Goal: Task Accomplishment & Management: Use online tool/utility

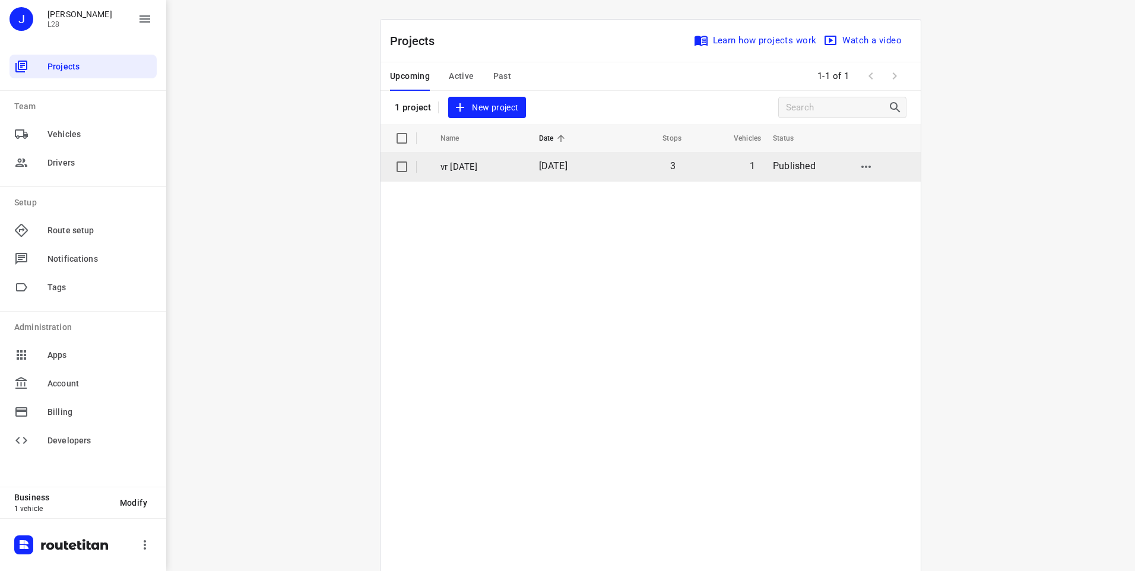
click at [521, 166] on td "vr [DATE]" at bounding box center [478, 166] width 101 height 28
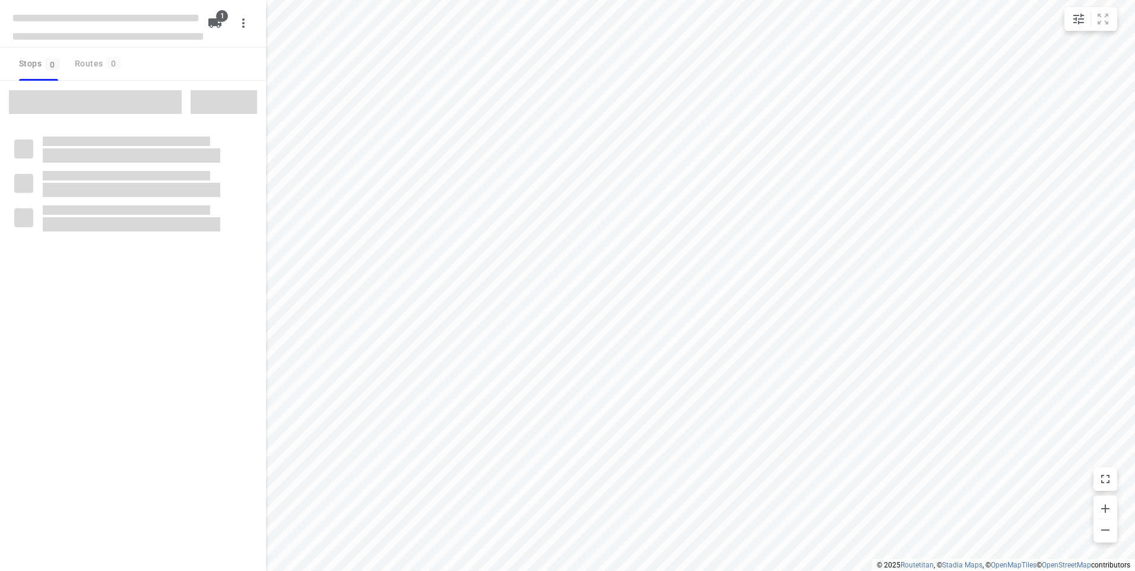
type input "distance"
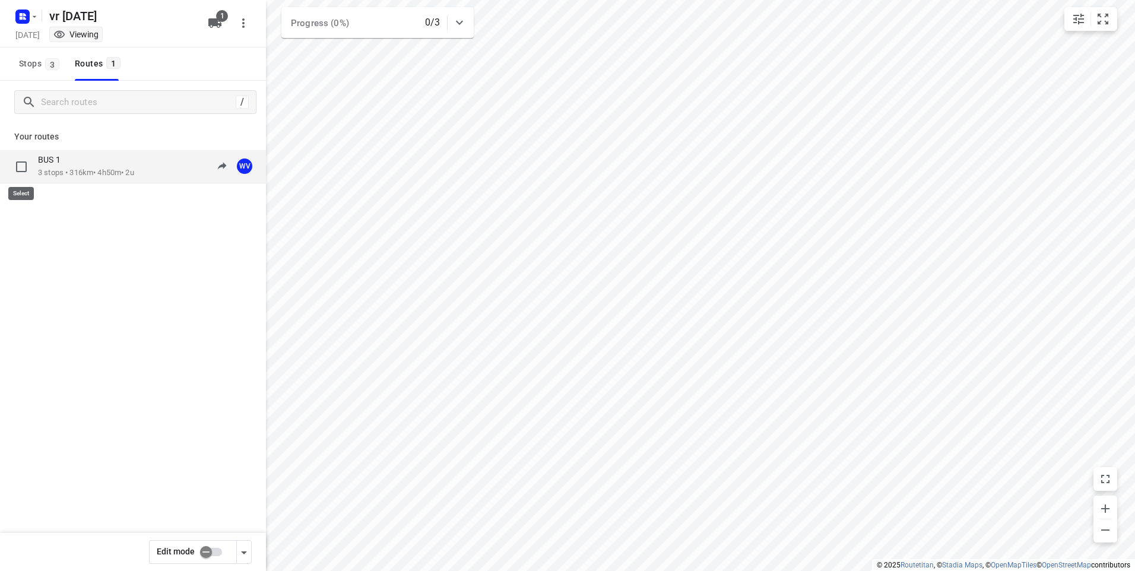
click at [20, 169] on input "checkbox" at bounding box center [21, 167] width 24 height 24
checkbox input "true"
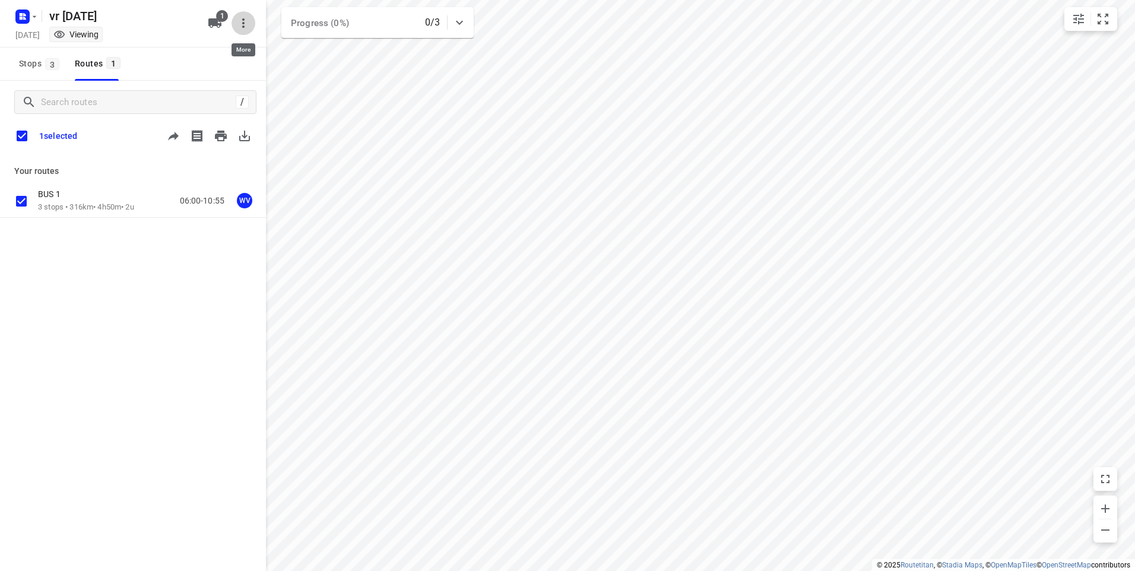
click at [243, 28] on icon "button" at bounding box center [243, 22] width 2 height 9
click at [179, 74] on div "Delete project" at bounding box center [193, 71] width 104 height 9
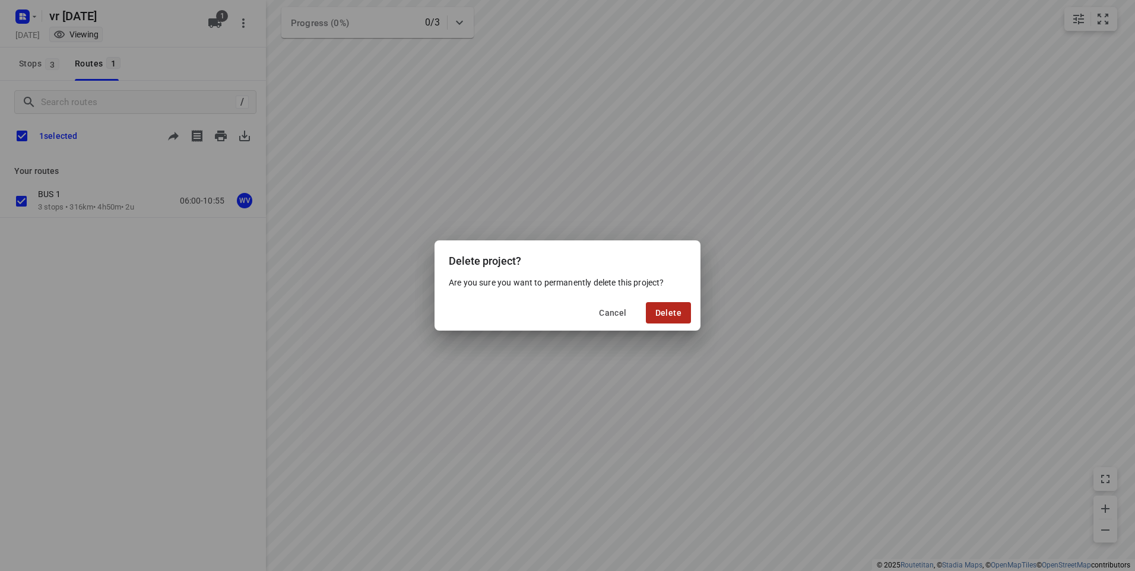
click at [662, 312] on span "Delete" at bounding box center [668, 312] width 26 height 9
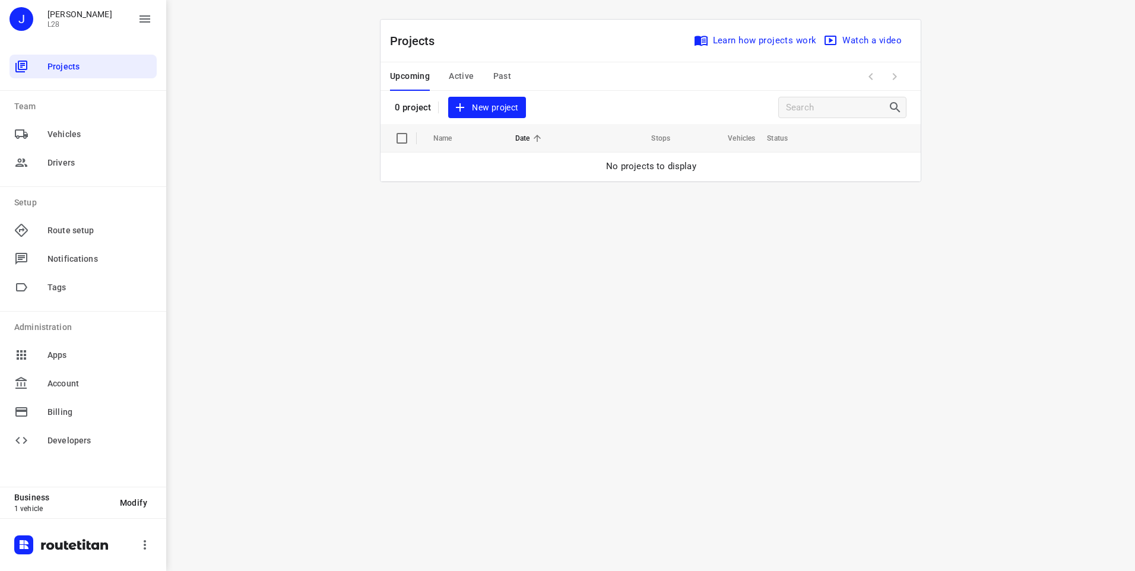
click at [457, 76] on span "Active" at bounding box center [461, 76] width 25 height 15
click at [504, 75] on span "Past" at bounding box center [502, 76] width 18 height 15
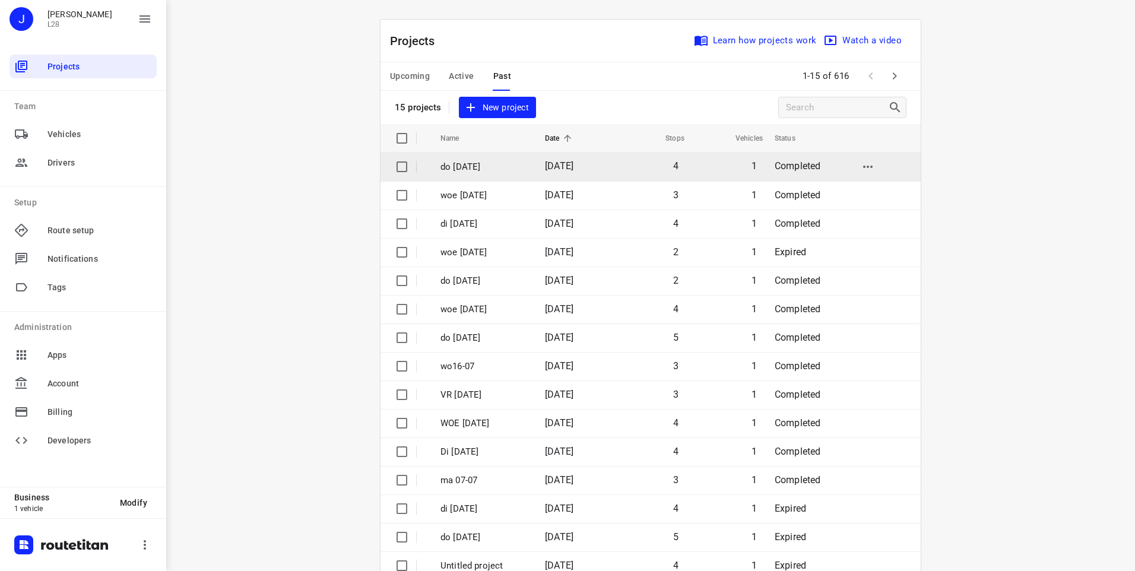
click at [557, 165] on span "[DATE]" at bounding box center [559, 165] width 28 height 11
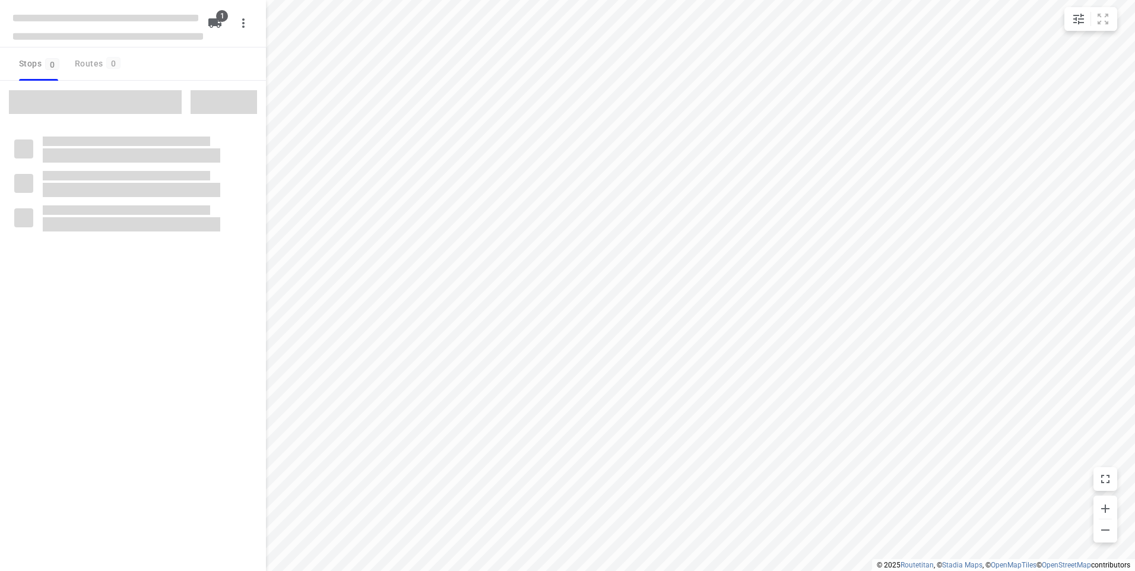
type input "distance"
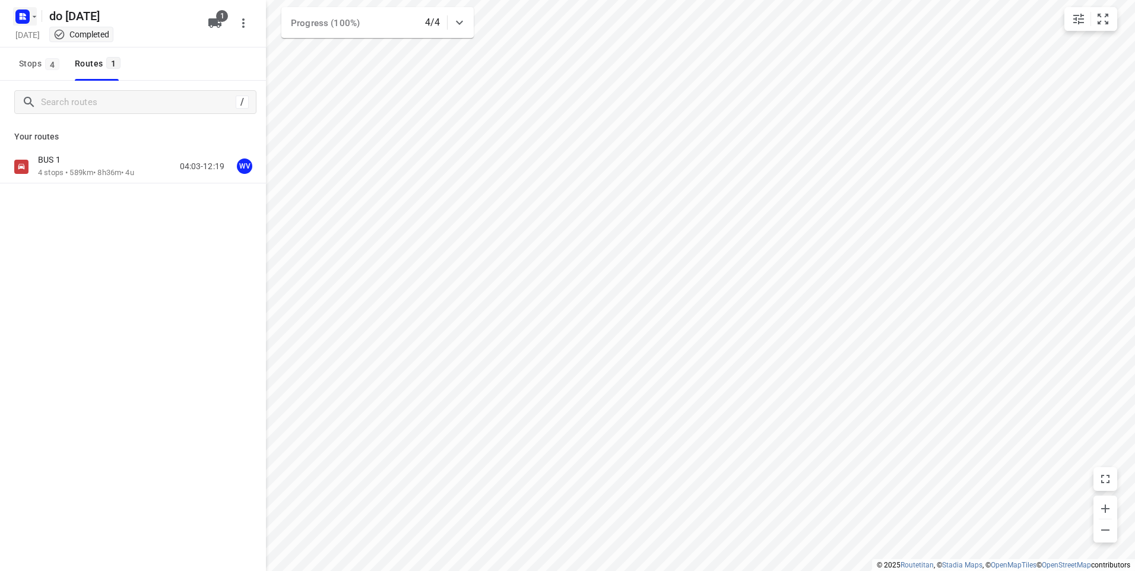
click at [21, 18] on icon "button" at bounding box center [21, 18] width 3 height 3
click at [56, 42] on p "Back to projects" at bounding box center [73, 42] width 66 height 14
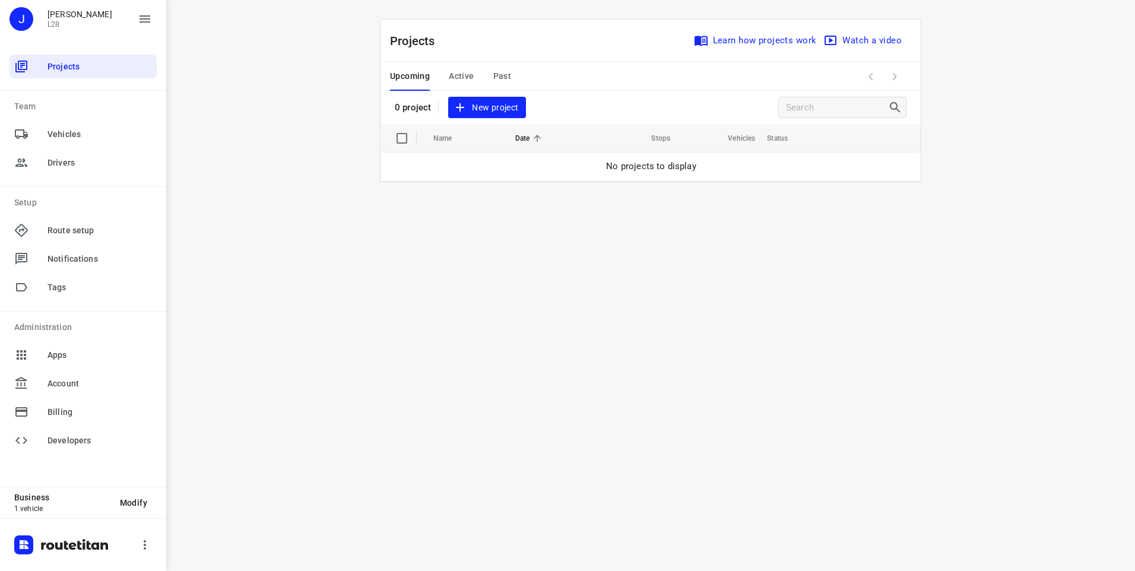
click at [491, 110] on span "New project" at bounding box center [486, 107] width 63 height 15
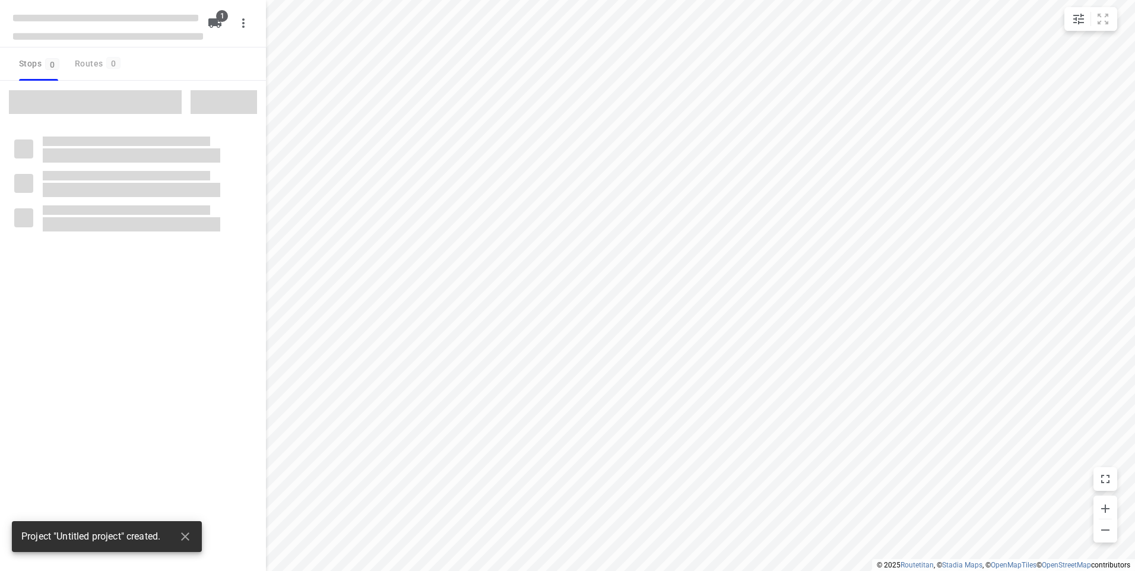
type input "distance"
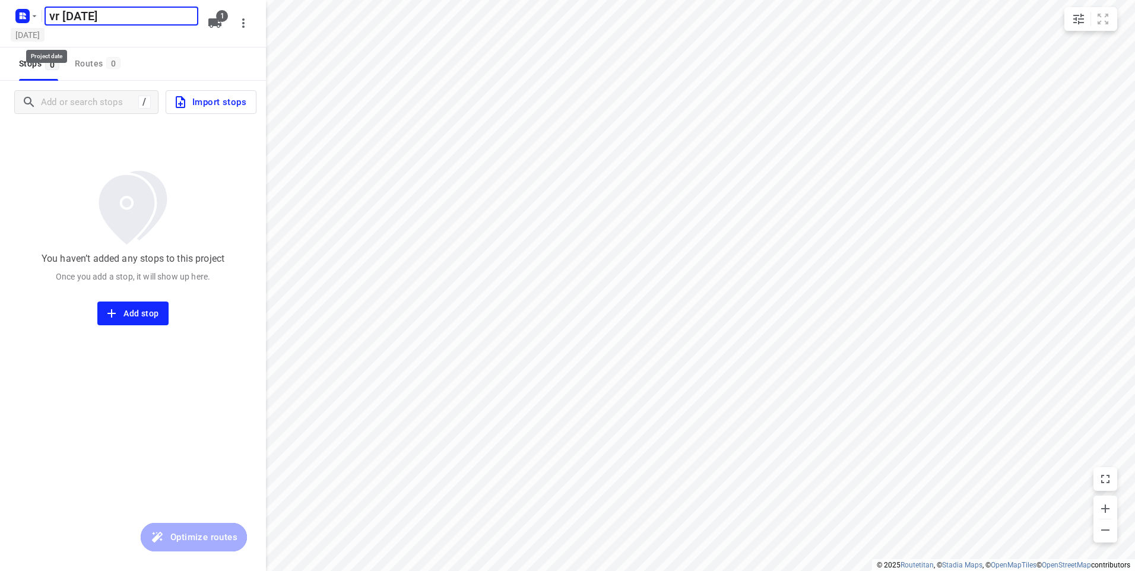
type input "vr [DATE]"
click at [31, 32] on h5 "[DATE]" at bounding box center [28, 35] width 34 height 14
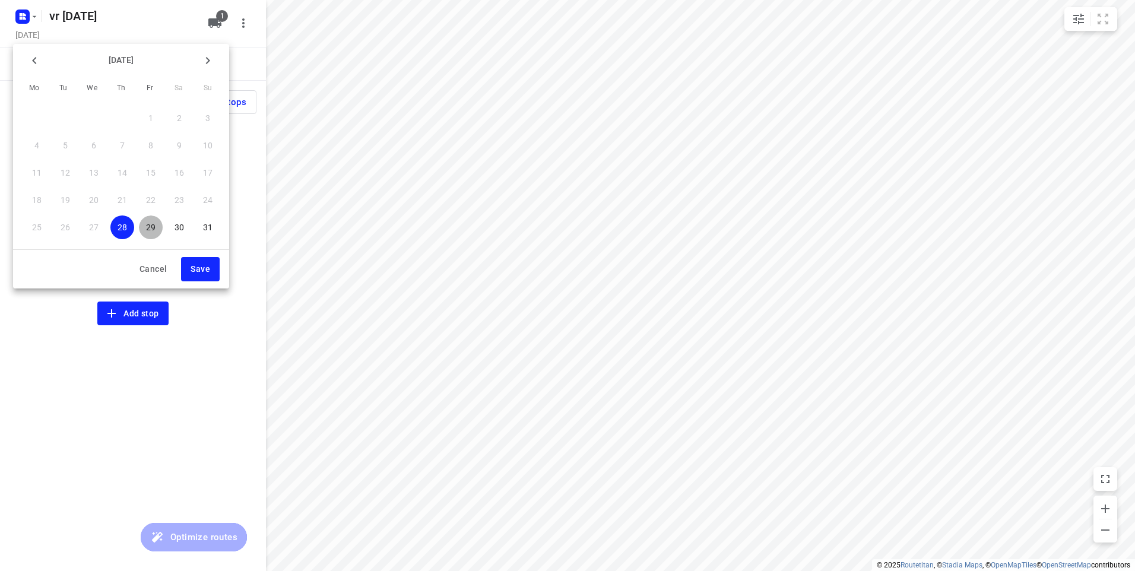
click at [151, 230] on p "29" at bounding box center [150, 227] width 9 height 12
click at [196, 275] on span "Save" at bounding box center [200, 269] width 20 height 15
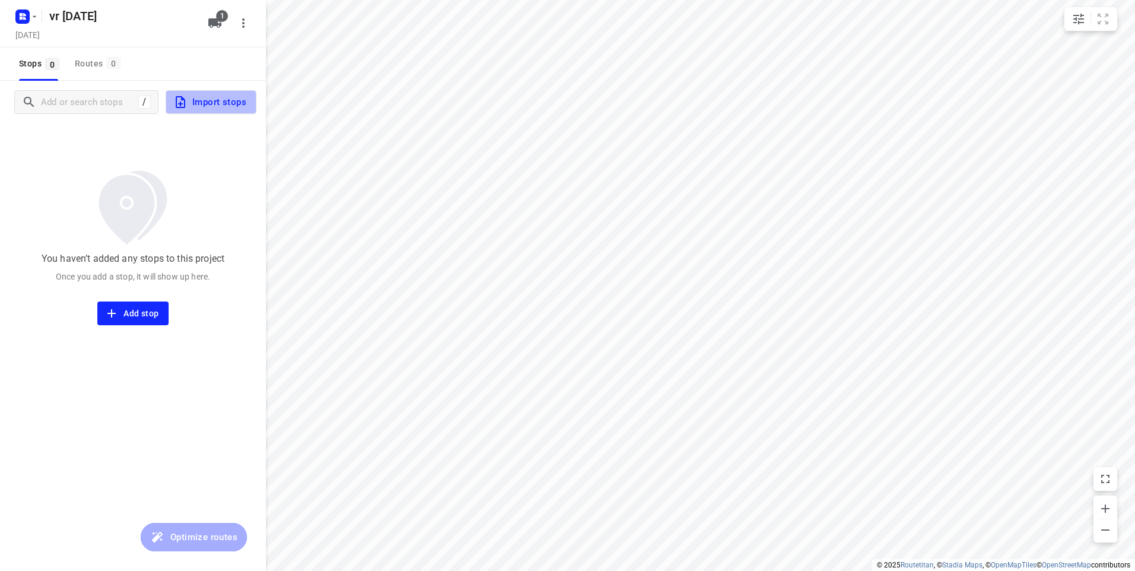
click at [217, 100] on span "Import stops" at bounding box center [209, 101] width 73 height 15
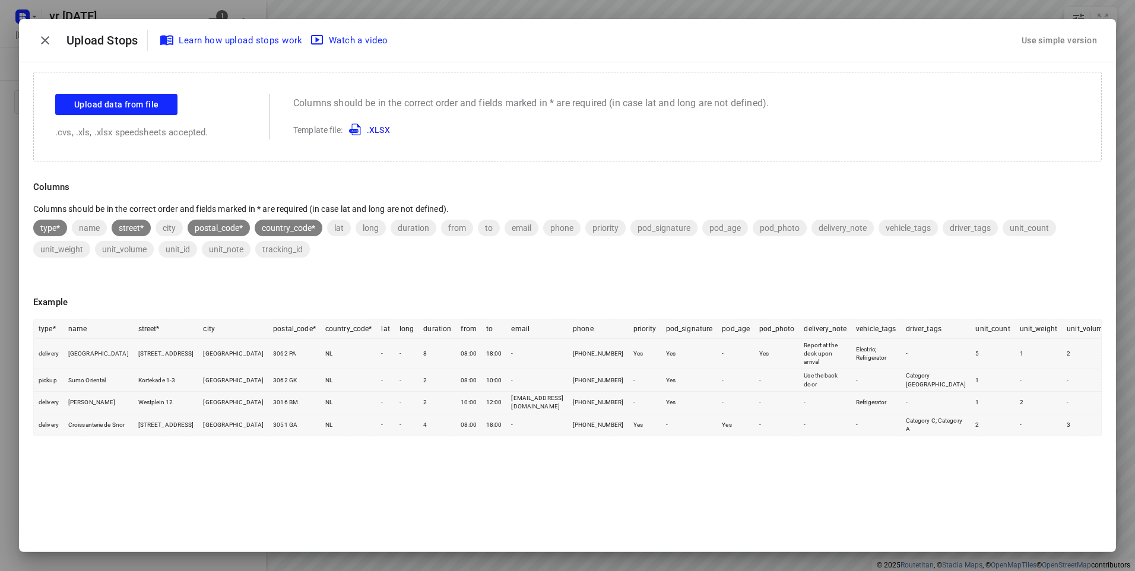
click at [1043, 39] on div "Use simple version" at bounding box center [1059, 41] width 80 height 20
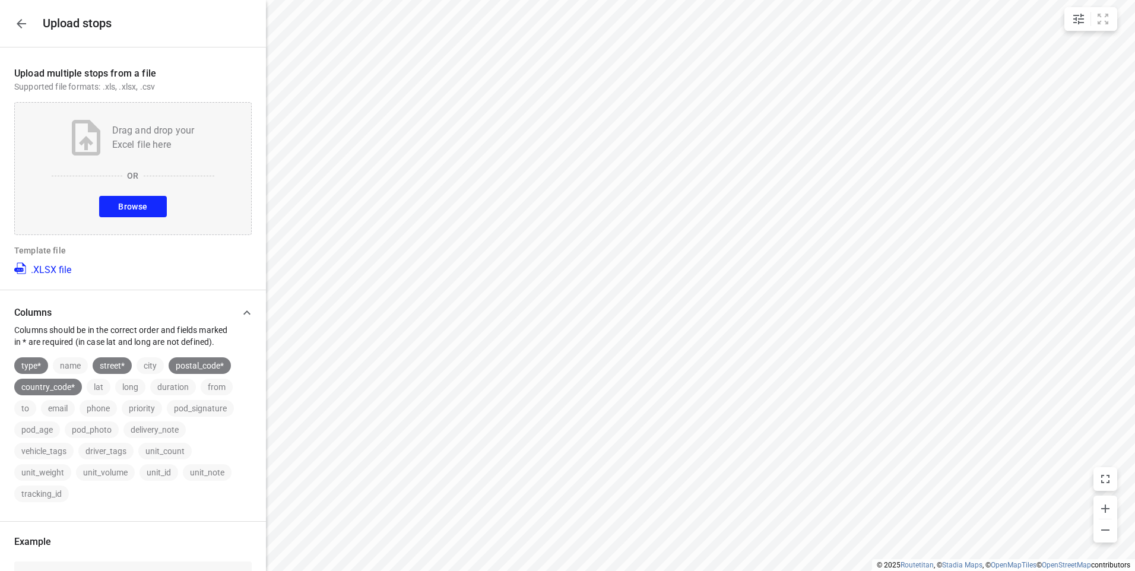
click at [108, 208] on button "Browse" at bounding box center [132, 206] width 67 height 21
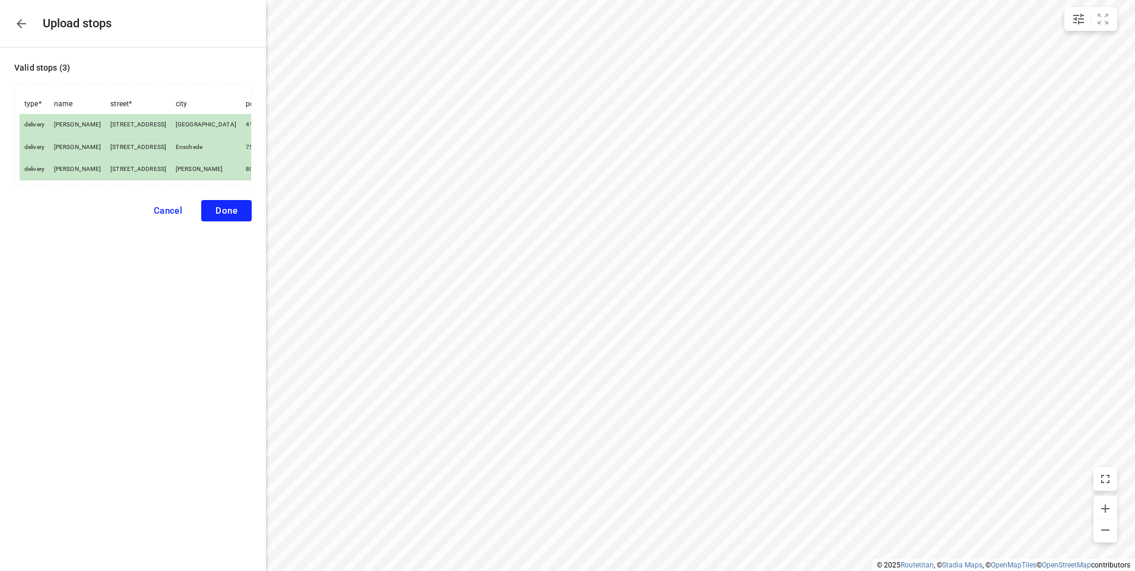
click at [231, 216] on span "Done" at bounding box center [226, 210] width 22 height 11
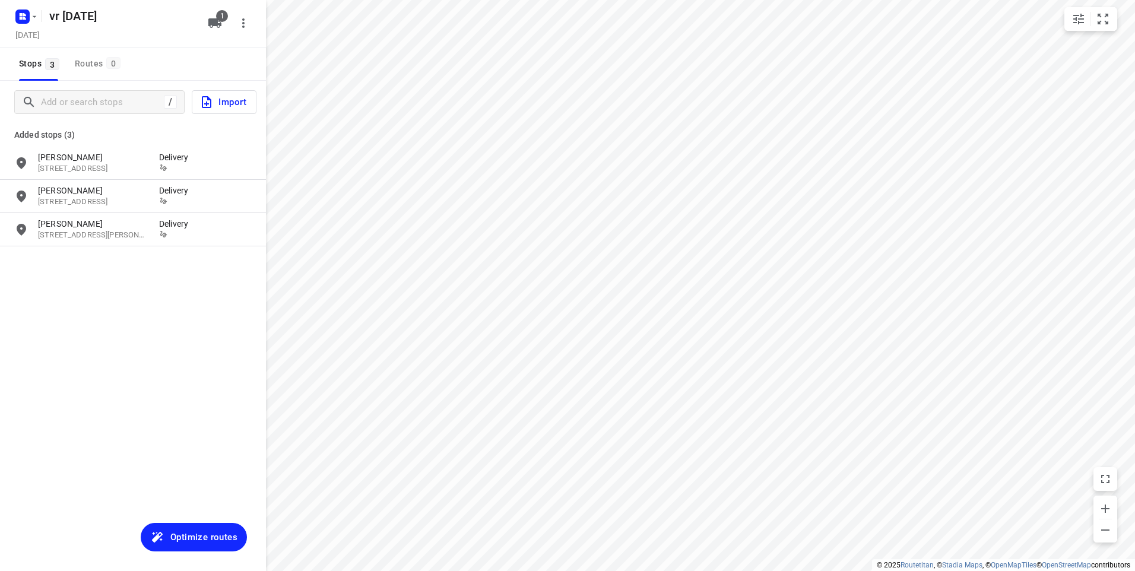
click at [231, 104] on span "Import" at bounding box center [222, 101] width 47 height 15
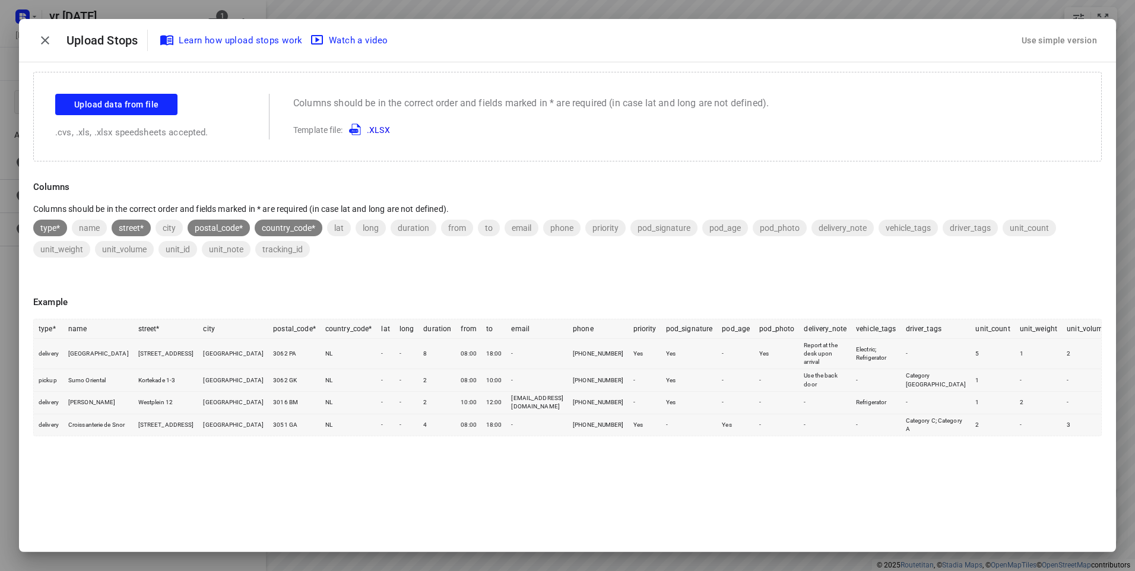
click at [1051, 40] on div "Use simple version" at bounding box center [1059, 41] width 80 height 20
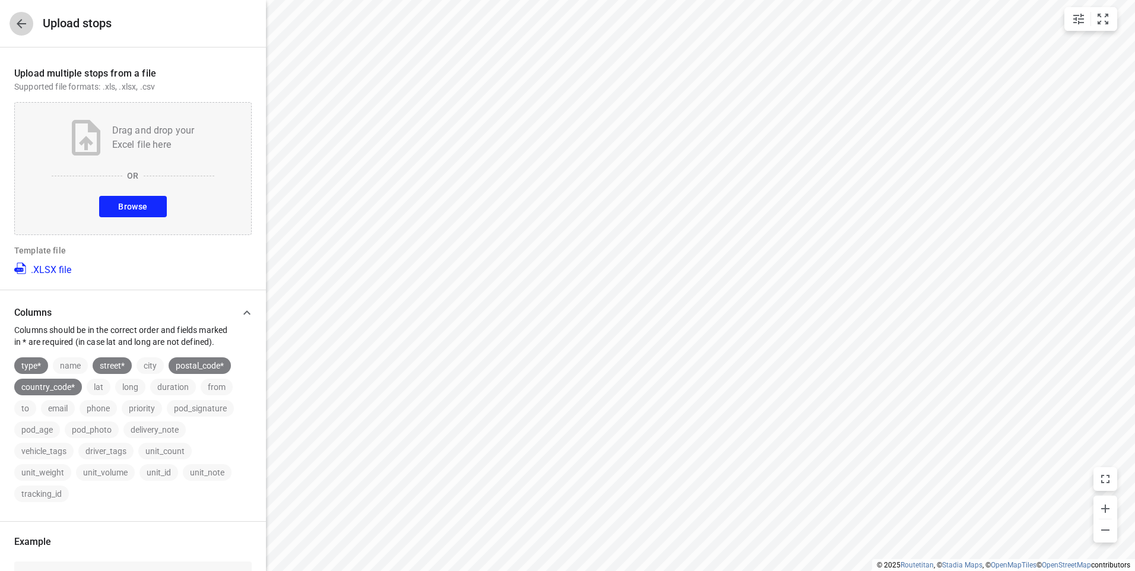
click at [27, 23] on icon "button" at bounding box center [21, 24] width 14 height 14
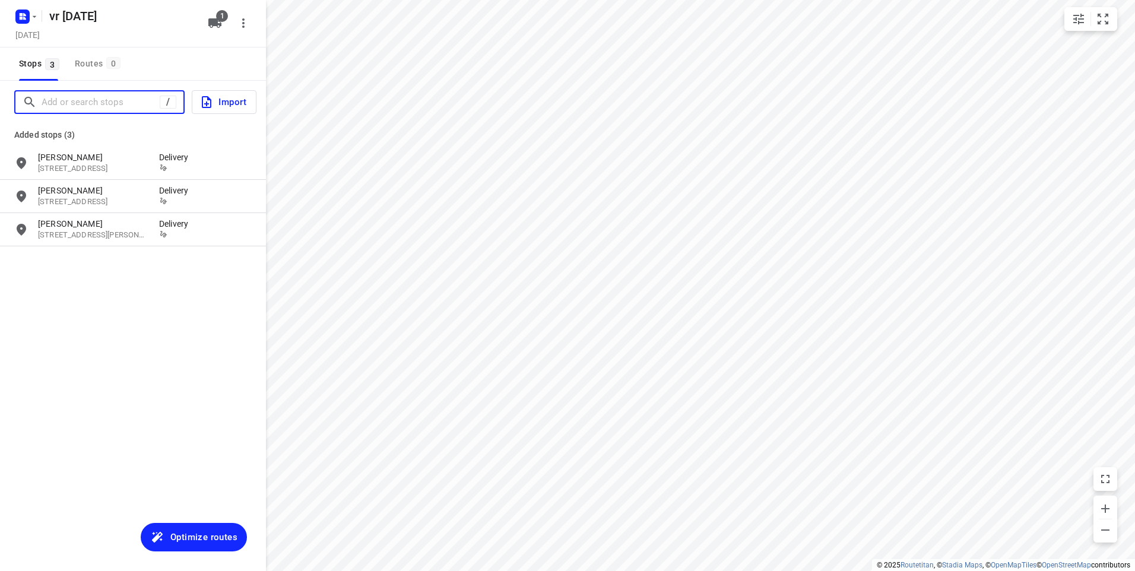
click at [77, 101] on input "Add or search stops" at bounding box center [101, 102] width 118 height 18
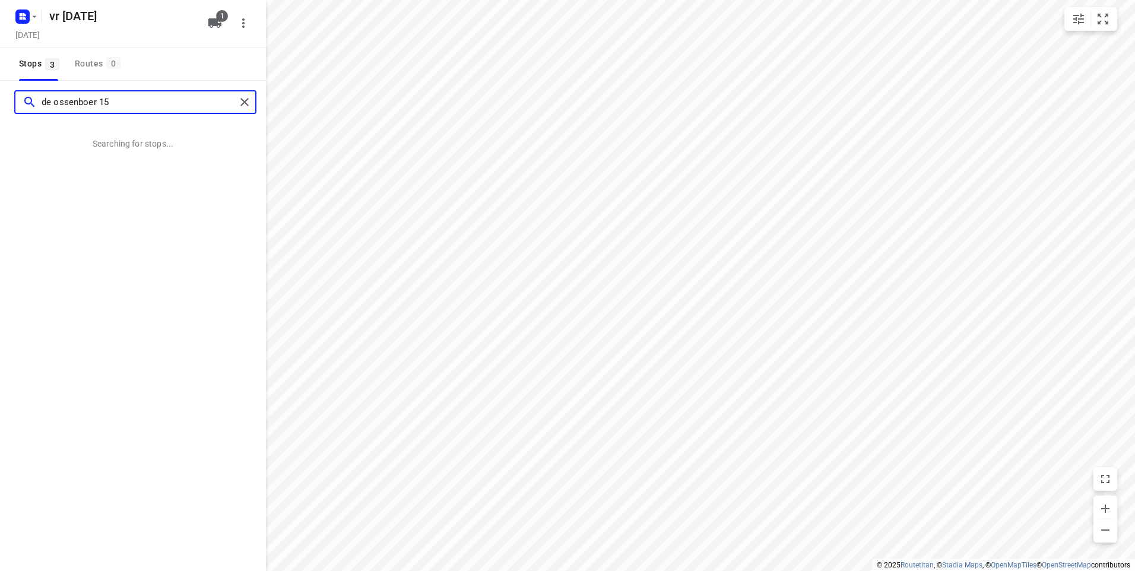
type input "de ossenboer 15"
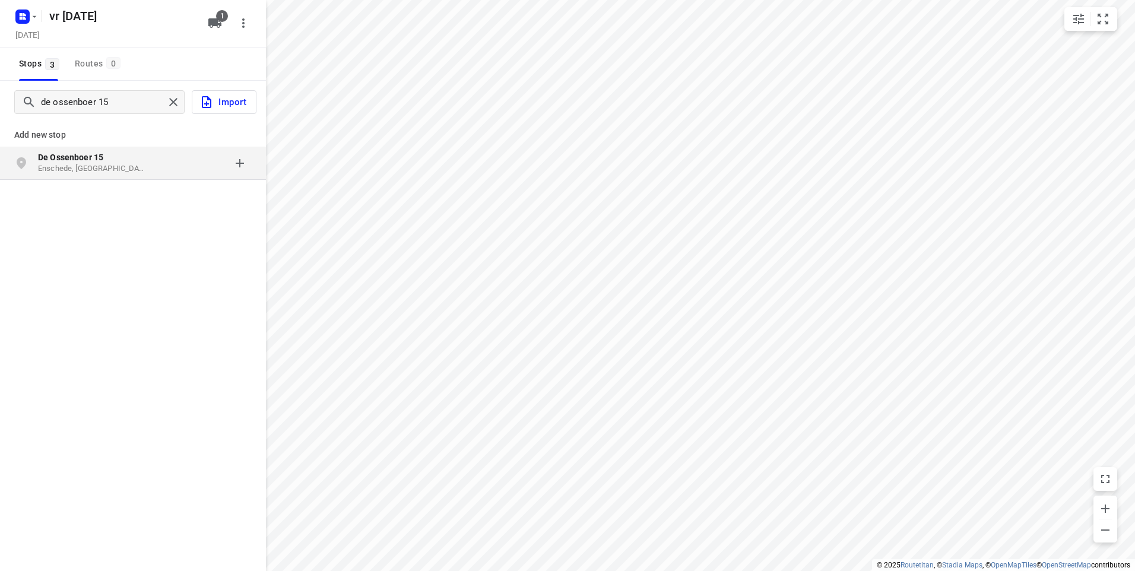
click at [83, 163] on p "Enschede, [GEOGRAPHIC_DATA]" at bounding box center [92, 168] width 109 height 11
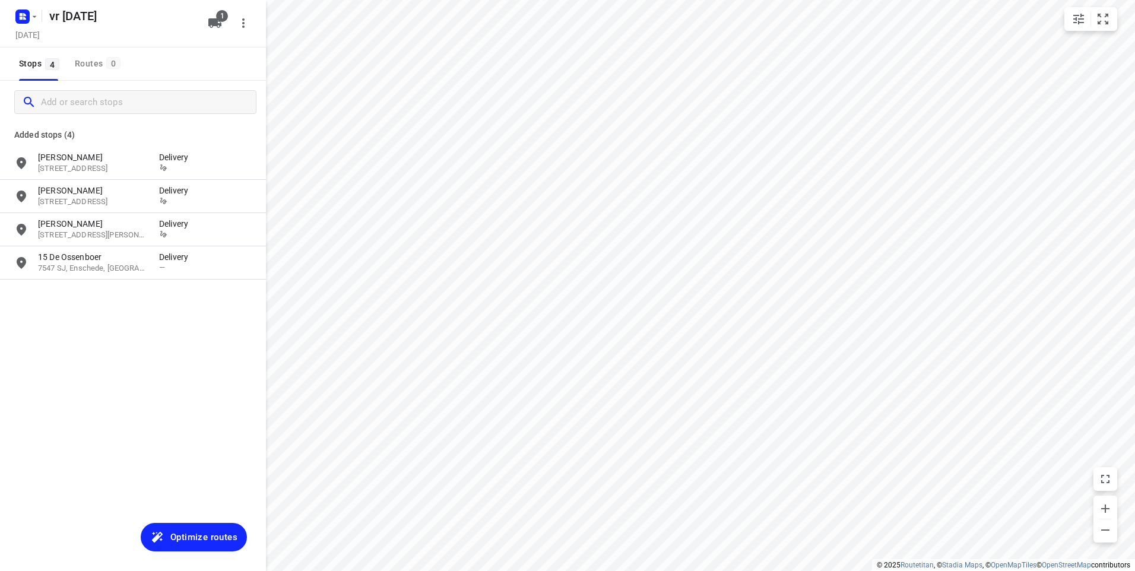
click at [201, 533] on span "Optimize routes" at bounding box center [203, 536] width 67 height 15
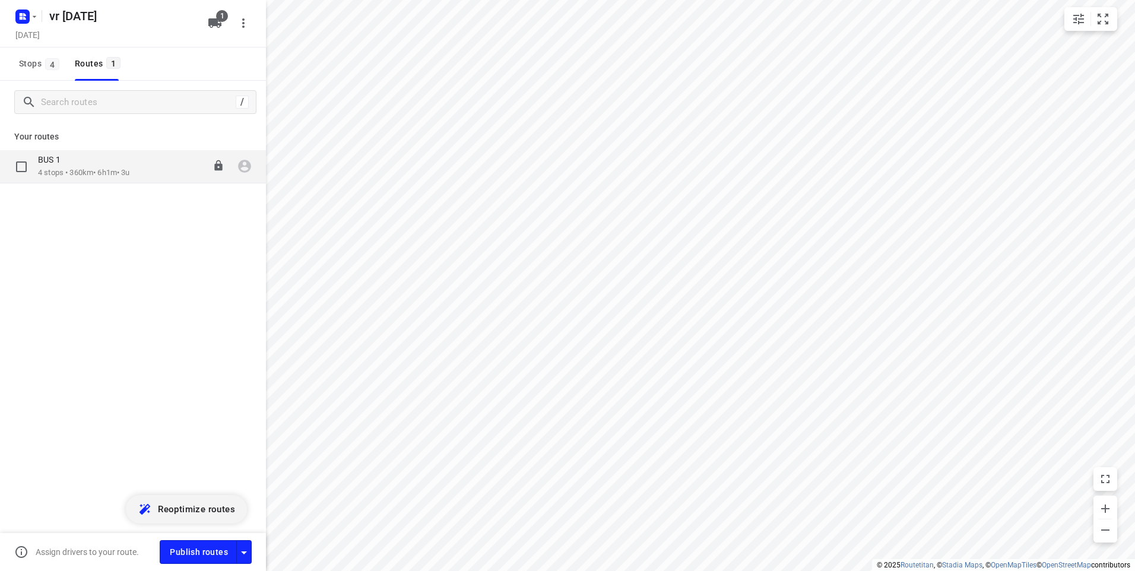
click at [141, 168] on div "BUS 1 4 stops • 360km • 6h1m • 3u 06:00-12:01" at bounding box center [152, 166] width 228 height 24
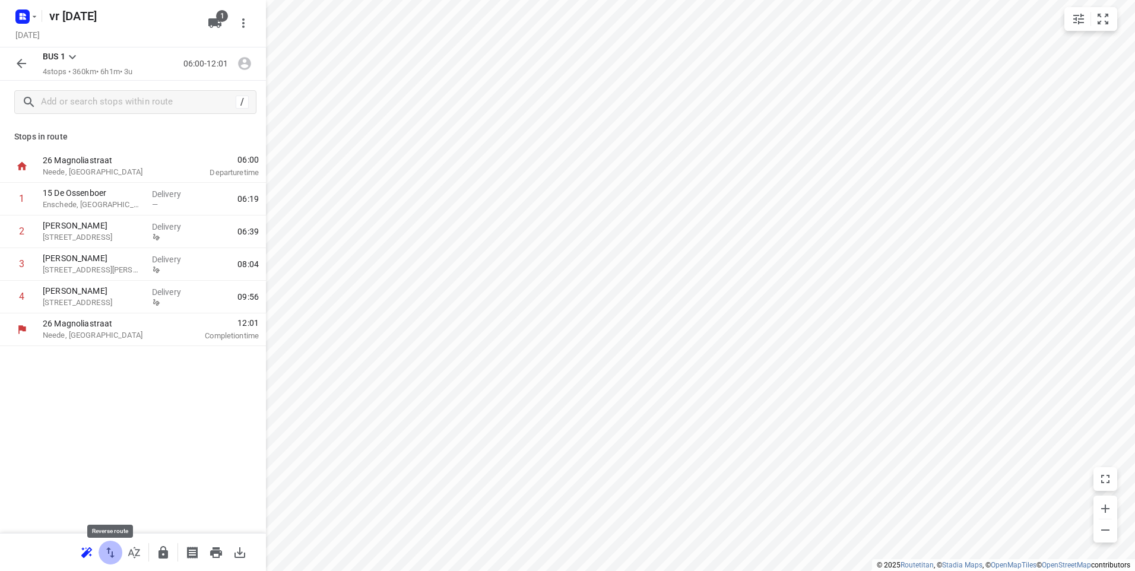
click at [113, 550] on icon "button" at bounding box center [110, 552] width 14 height 14
click at [246, 65] on icon "button" at bounding box center [244, 63] width 15 height 15
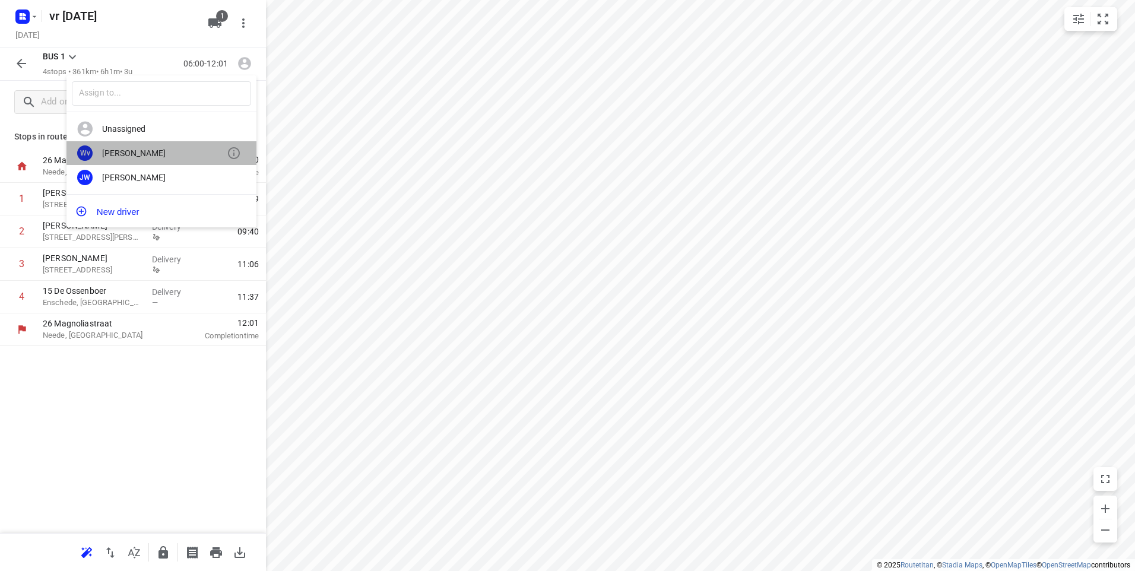
click at [114, 149] on div "[PERSON_NAME]" at bounding box center [164, 152] width 125 height 9
